Goal: Task Accomplishment & Management: Complete application form

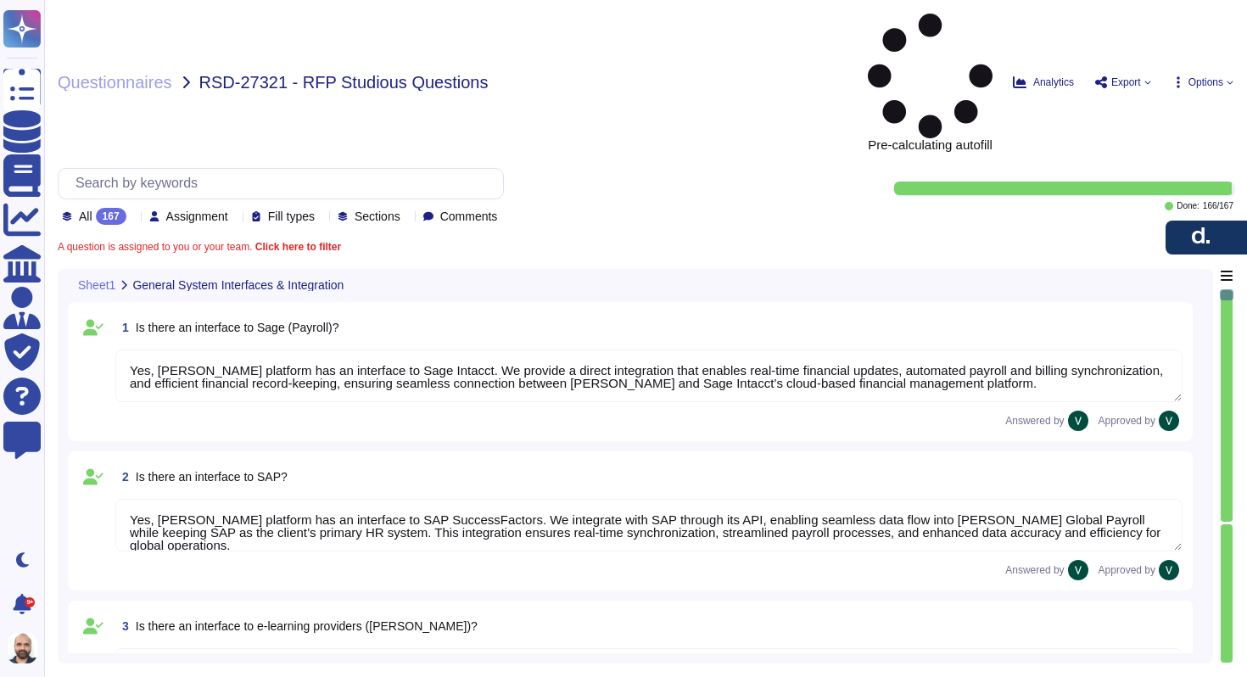
type textarea "Yes, [PERSON_NAME] platform has an interface to Sage Intacct. We provide a dire…"
type textarea "Yes, [PERSON_NAME] platform has an interface to SAP SuccessFactors. We integrat…"
type textarea "Yes, [PERSON_NAME] has interfaces with e-learning providers, including platform…"
type textarea "No, [PERSON_NAME] does not currently have a direct interface to Oracle database…"
type textarea "Yes, [PERSON_NAME] has interfaces with Microsoft Office programs like Word, Out…"
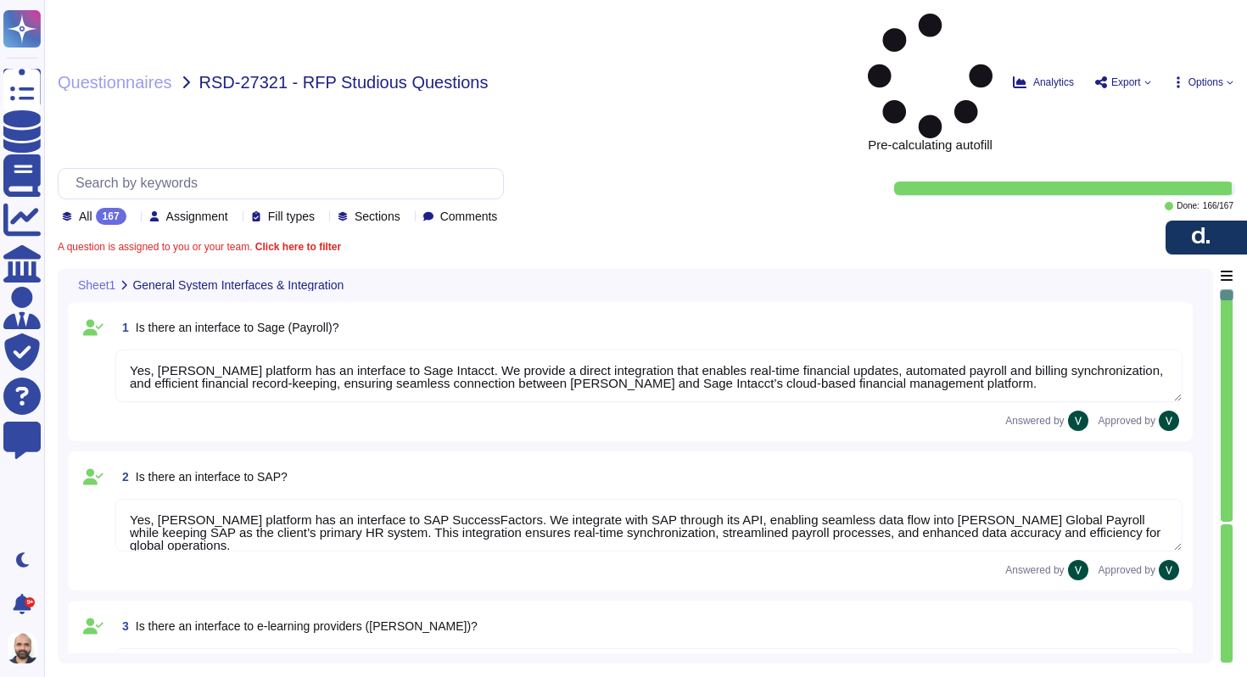
type textarea "Yes, [PERSON_NAME] platform has an interface with DATEV. These integrations may…"
type textarea "[PERSON_NAME] offers a wide range of interfaces and the ability to build custom…"
click at [1123, 77] on span "Export" at bounding box center [1126, 82] width 30 height 10
click at [1155, 163] on p "Download" at bounding box center [1185, 184] width 60 height 42
